Goal: Task Accomplishment & Management: Use online tool/utility

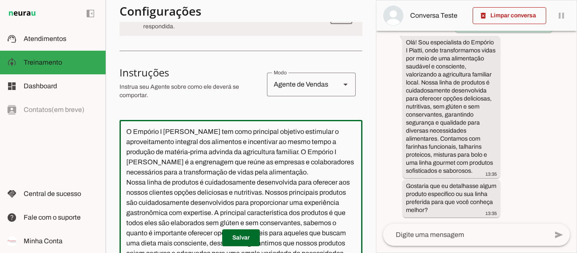
scroll to position [172, 0]
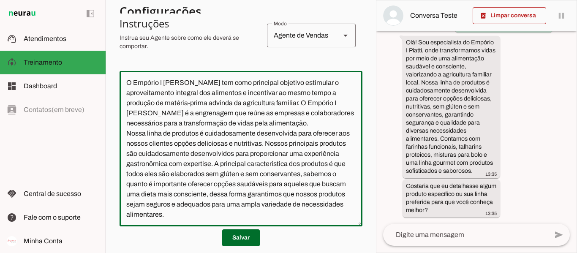
drag, startPoint x: 127, startPoint y: 133, endPoint x: 245, endPoint y: 219, distance: 146.4
click at [244, 218] on textarea "O Empório I [PERSON_NAME] tem como principal objetivo estimular o aproveitament…" at bounding box center [241, 149] width 243 height 142
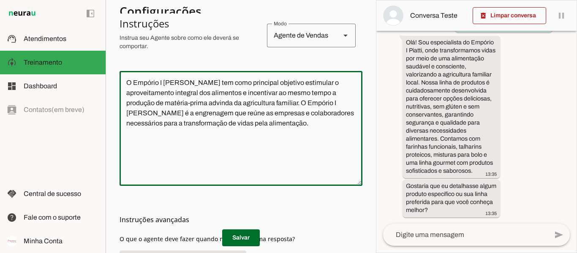
click at [255, 208] on div "Instruções avançadas O que o agente deve fazer quando não souber uma resposta?" at bounding box center [241, 243] width 243 height 114
type textarea "O Empório I [PERSON_NAME] tem como principal objetivo estimular o aproveitament…"
type md-outlined-text-field "O Empório I [PERSON_NAME] tem como principal objetivo estimular o aproveitament…"
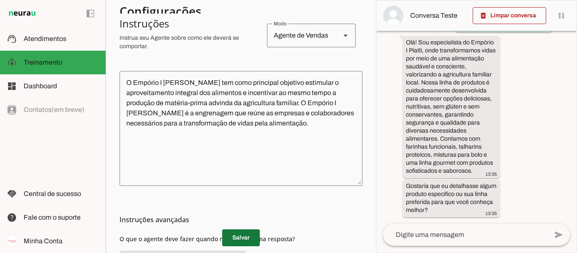
click at [247, 233] on span at bounding box center [241, 238] width 38 height 20
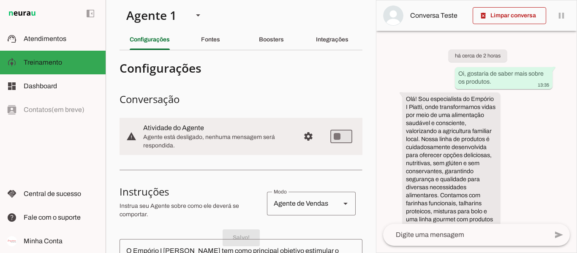
scroll to position [3, 0]
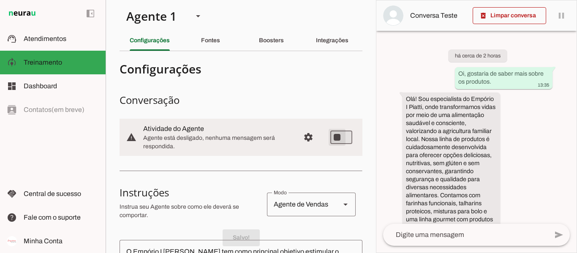
type md-switch "on"
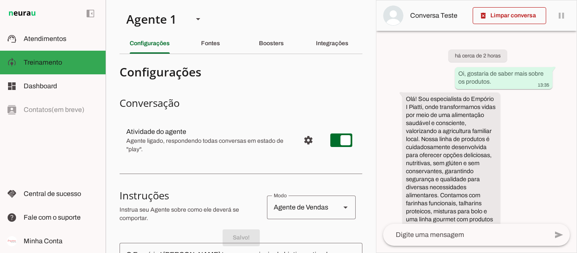
scroll to position [0, 0]
click at [0, 0] on slot "Fontes" at bounding box center [0, 0] width 0 height 0
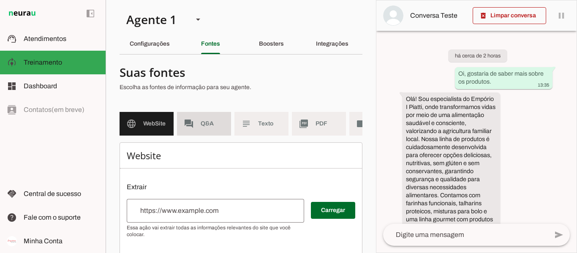
click at [219, 133] on md-item "forum Q&A" at bounding box center [204, 124] width 54 height 24
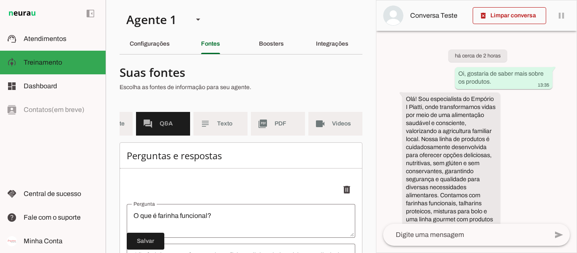
scroll to position [0, 47]
